Goal: Task Accomplishment & Management: Manage account settings

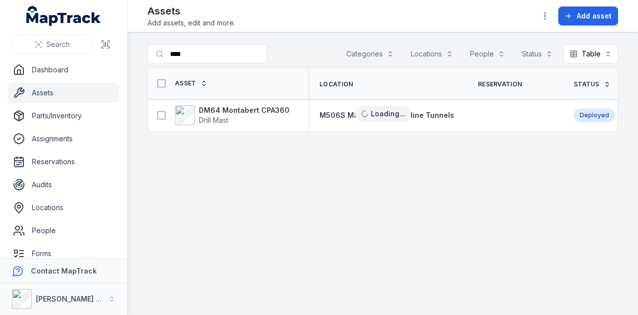
click at [132, 53] on main "Search for assets **** Categories Locations People Status Table ***** Asset Loc…" at bounding box center [383, 173] width 511 height 282
click at [69, 168] on link "Reservations" at bounding box center [63, 162] width 111 height 20
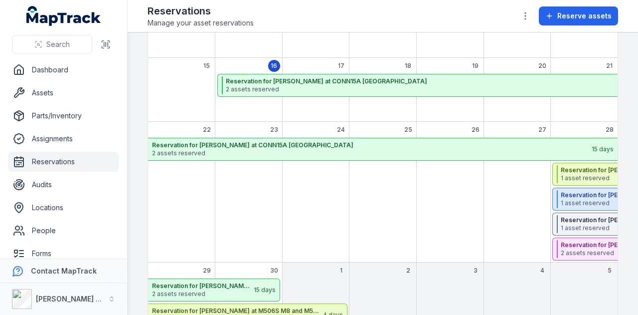
scroll to position [199, 0]
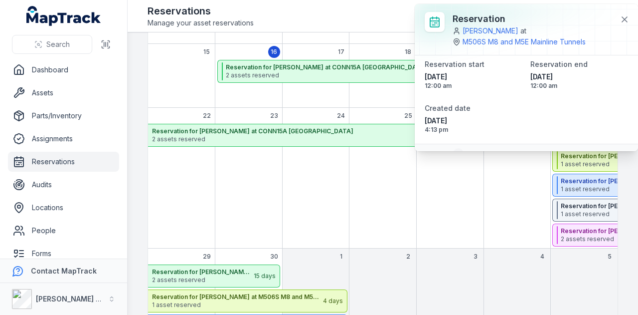
scroll to position [73, 0]
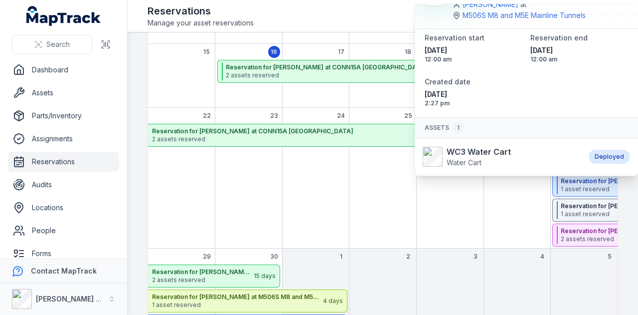
scroll to position [48, 0]
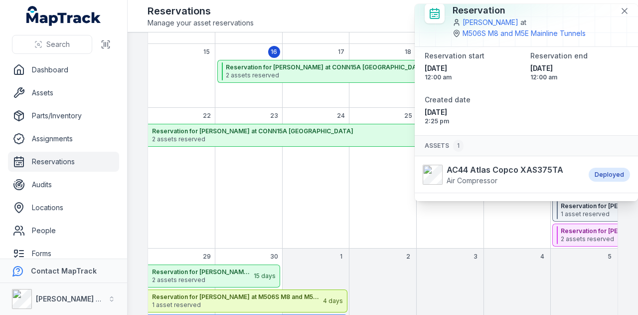
scroll to position [23, 0]
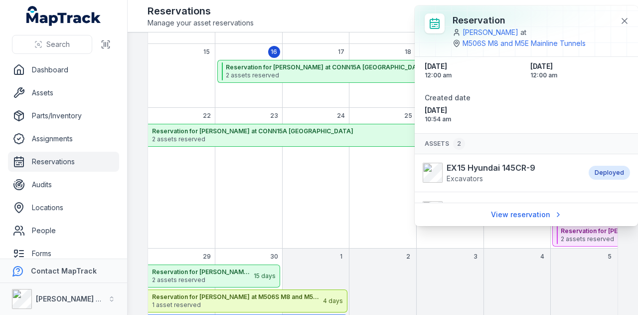
scroll to position [81, 0]
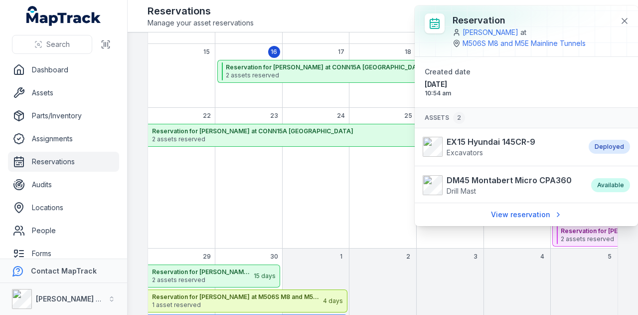
click at [615, 20] on div "Reservation [PERSON_NAME] at M506S M8 and M5E Mainline Tunnels" at bounding box center [541, 30] width 176 height 35
click at [618, 20] on button at bounding box center [624, 20] width 19 height 19
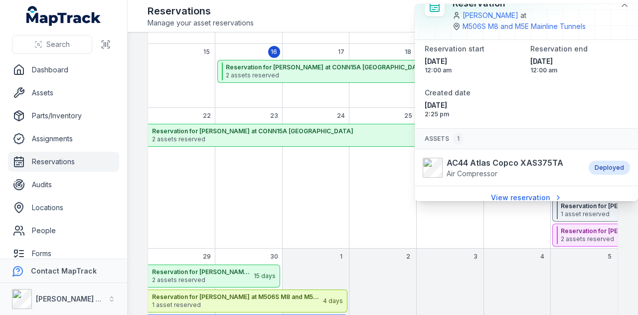
scroll to position [23, 0]
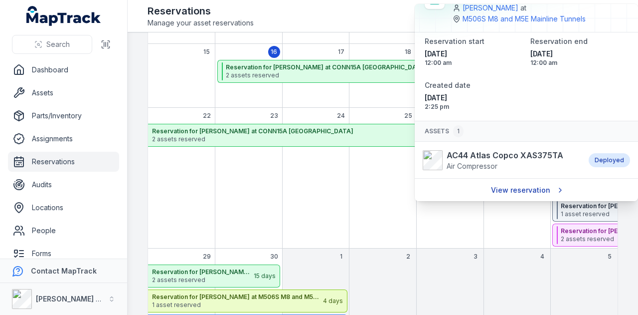
click at [528, 188] on link "View reservation" at bounding box center [527, 189] width 84 height 19
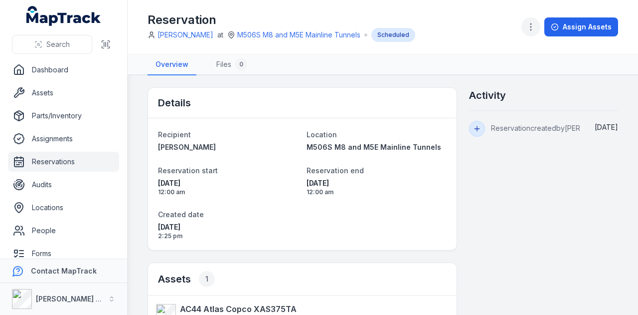
click at [532, 29] on circle "button" at bounding box center [531, 29] width 1 height 1
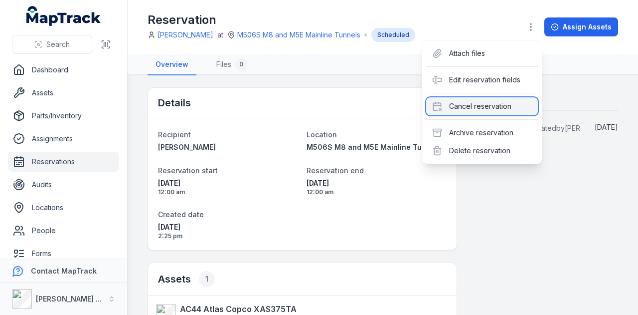
click at [501, 104] on div "Cancel reservation" at bounding box center [482, 106] width 112 height 18
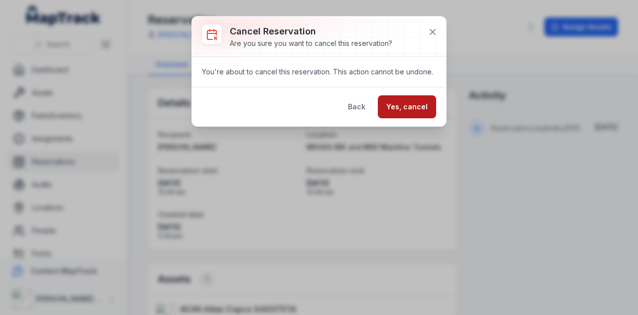
click at [419, 107] on button "Yes, cancel" at bounding box center [407, 106] width 58 height 23
